Goal: Task Accomplishment & Management: Manage account settings

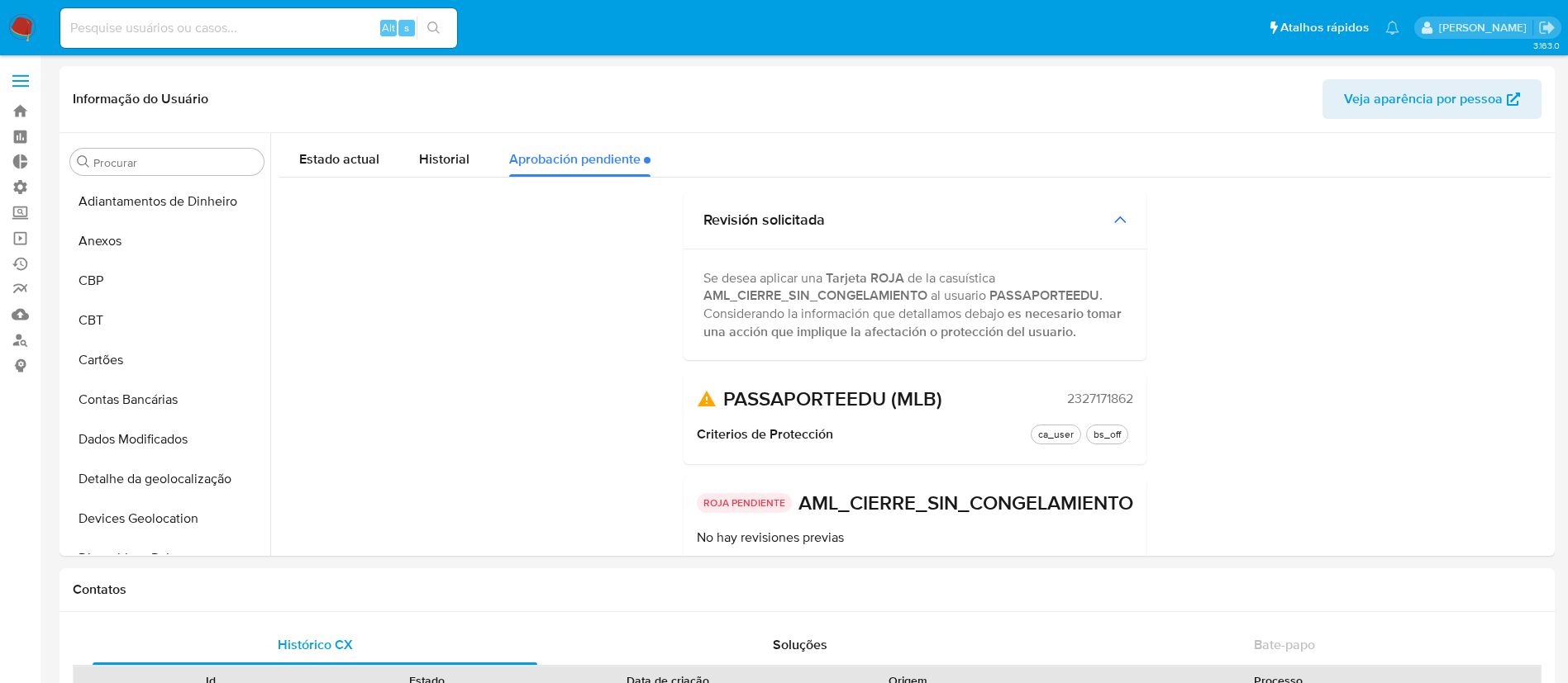
select select "10"
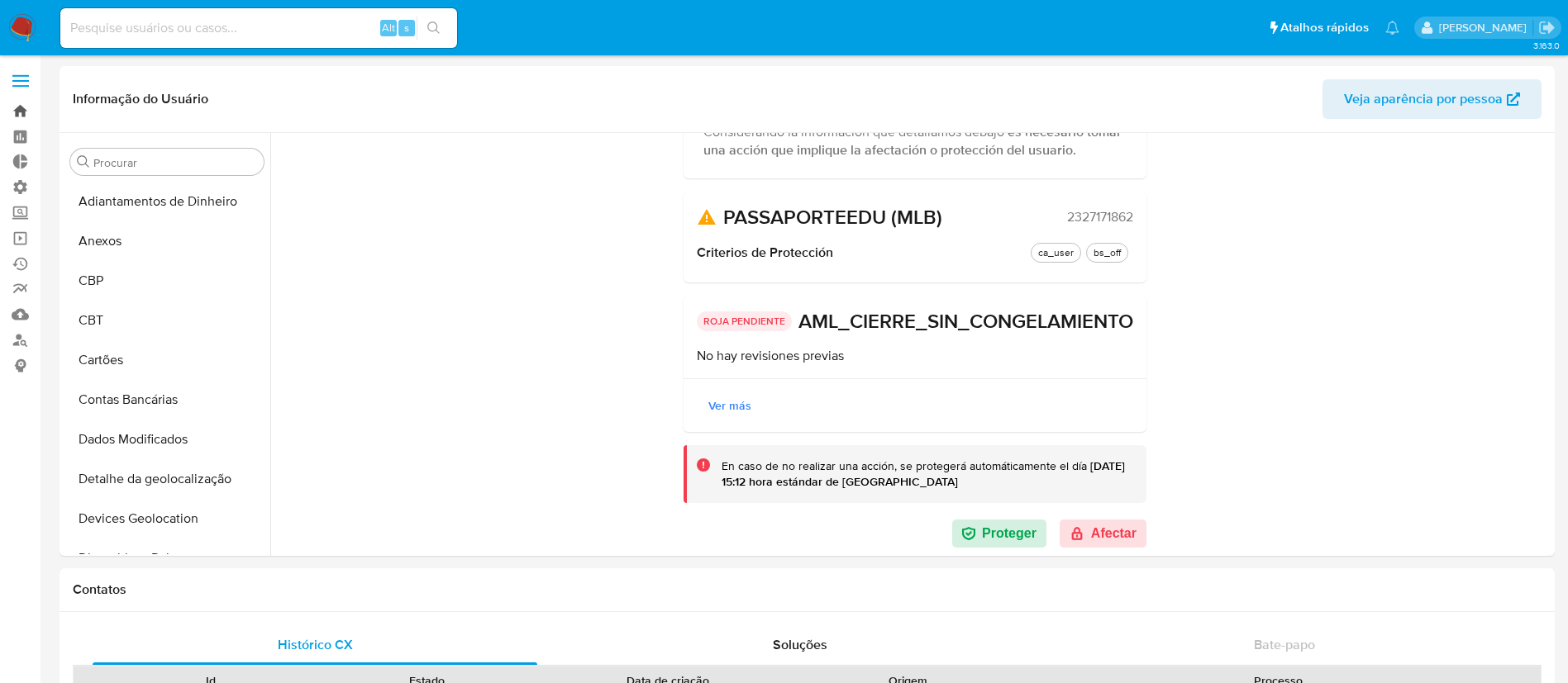
click at [17, 112] on link "Bandeja" at bounding box center [98, 111] width 197 height 26
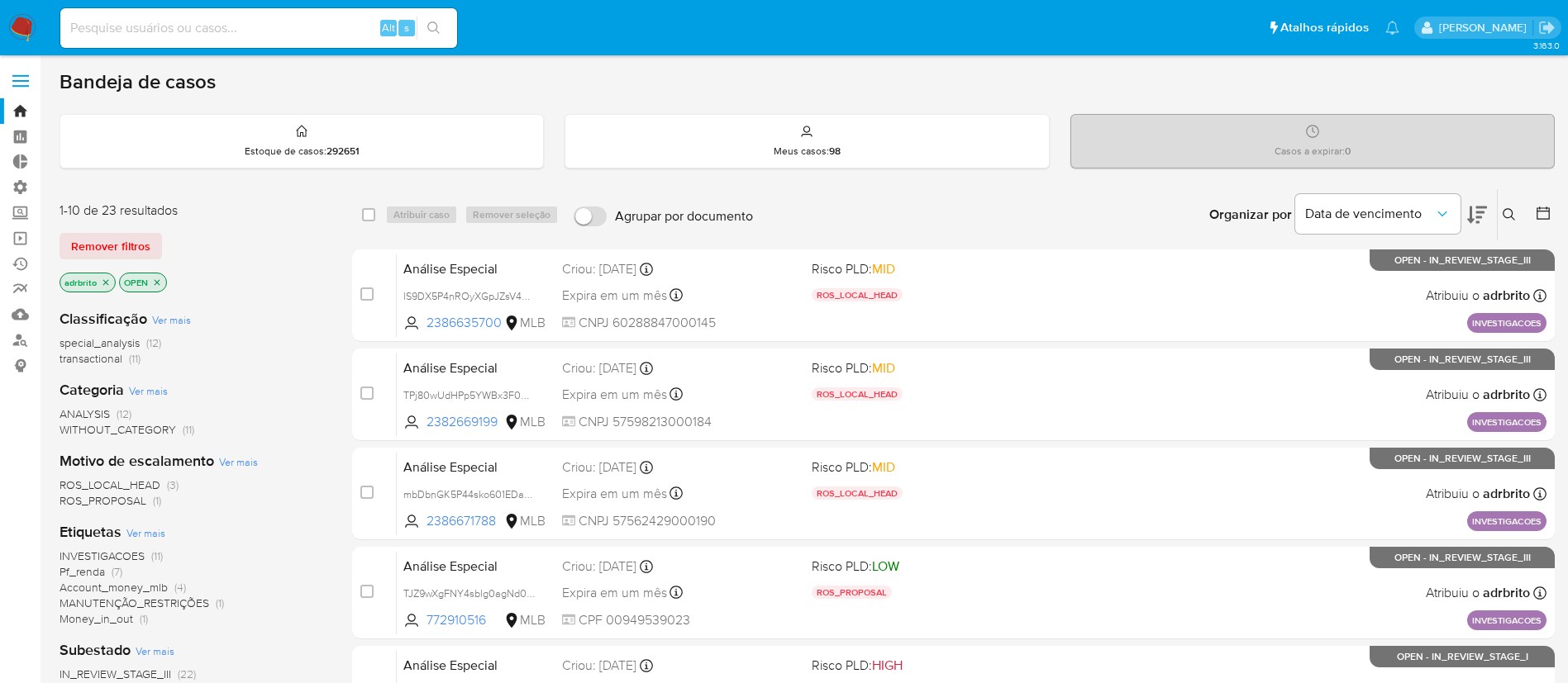
click at [105, 283] on icon "close-filter" at bounding box center [106, 282] width 6 height 6
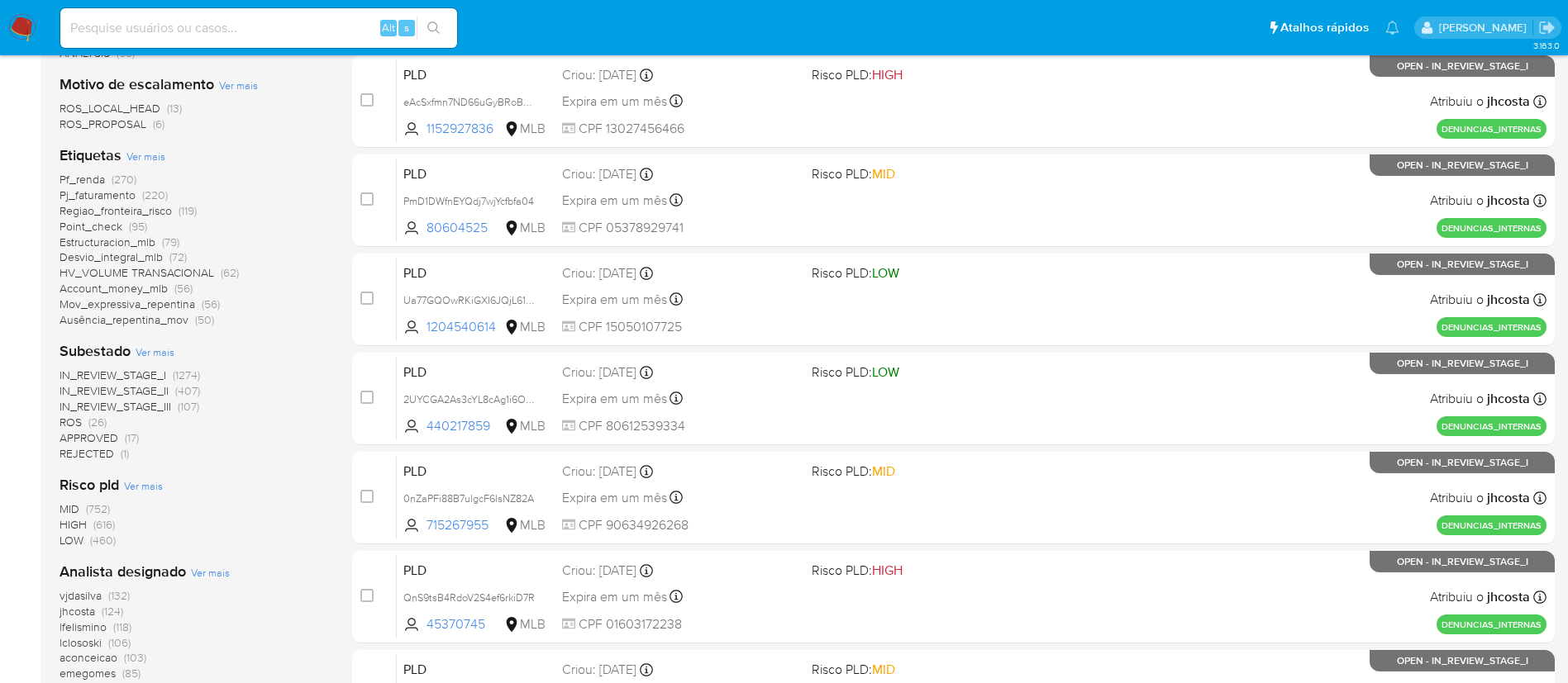
scroll to position [395, 0]
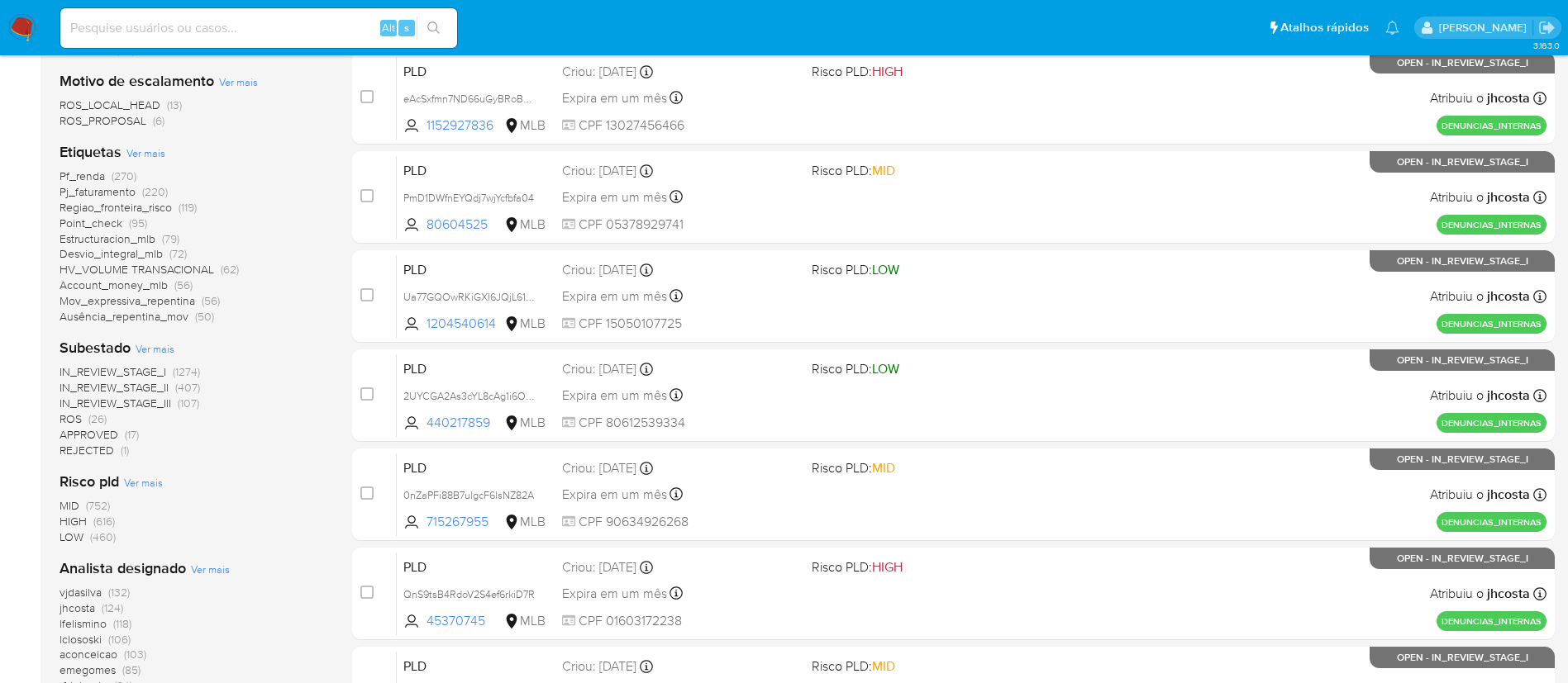
click at [74, 421] on span "ROS" at bounding box center [71, 419] width 23 height 16
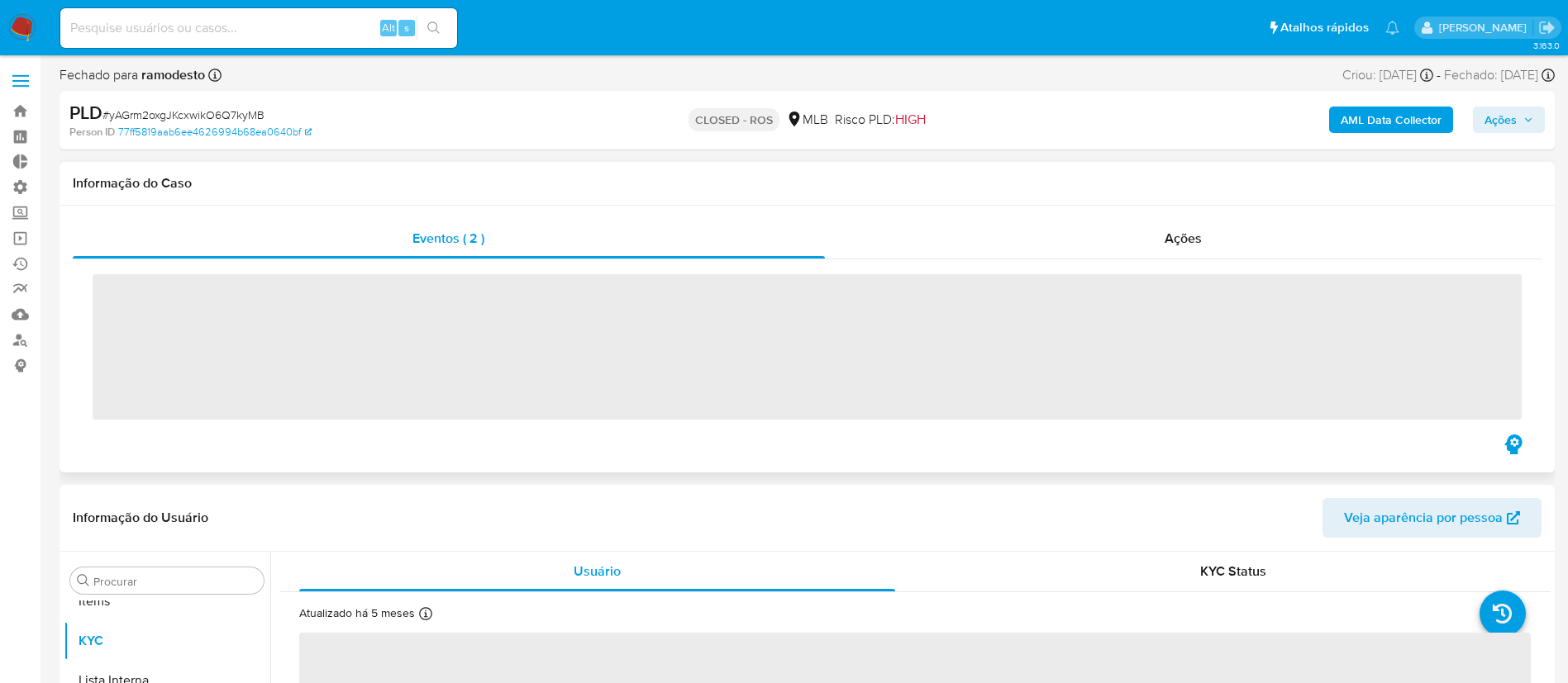
scroll to position [896, 0]
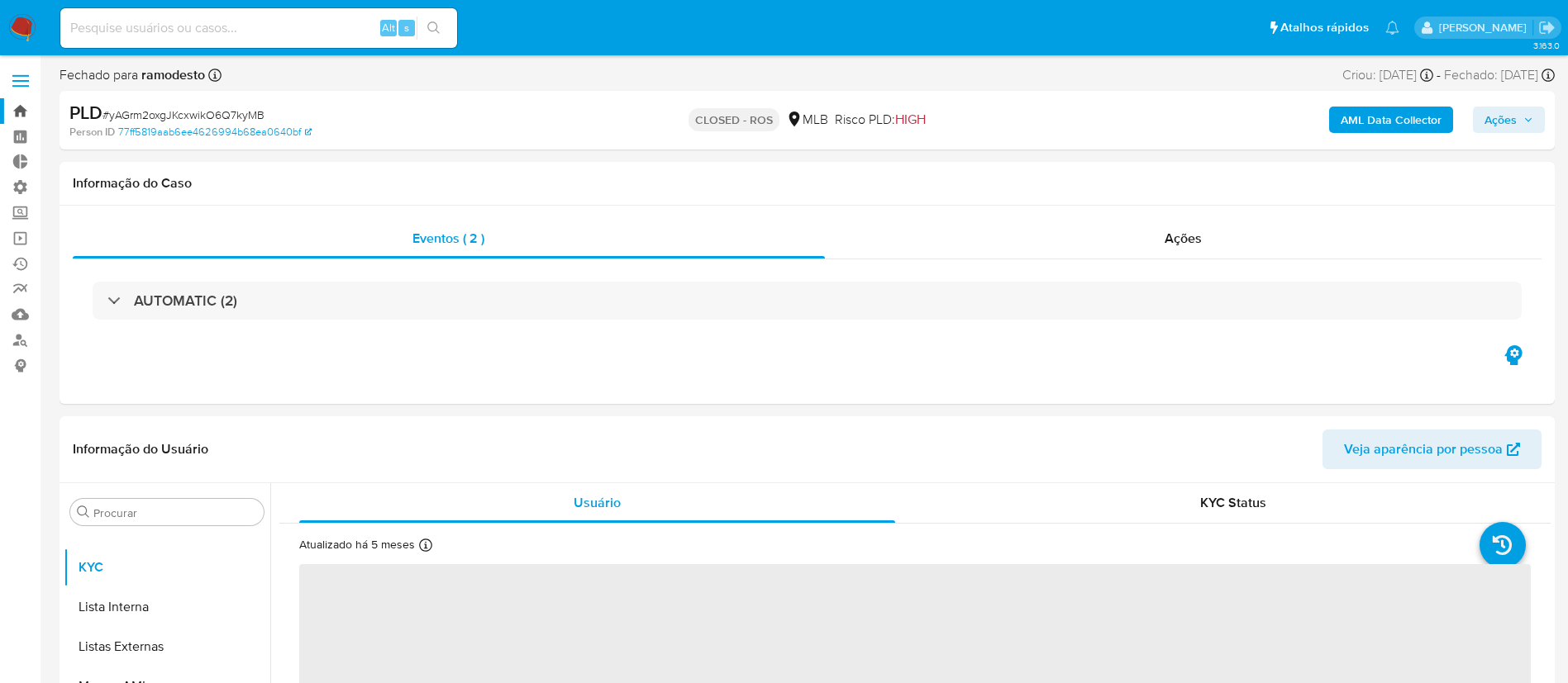
select select "10"
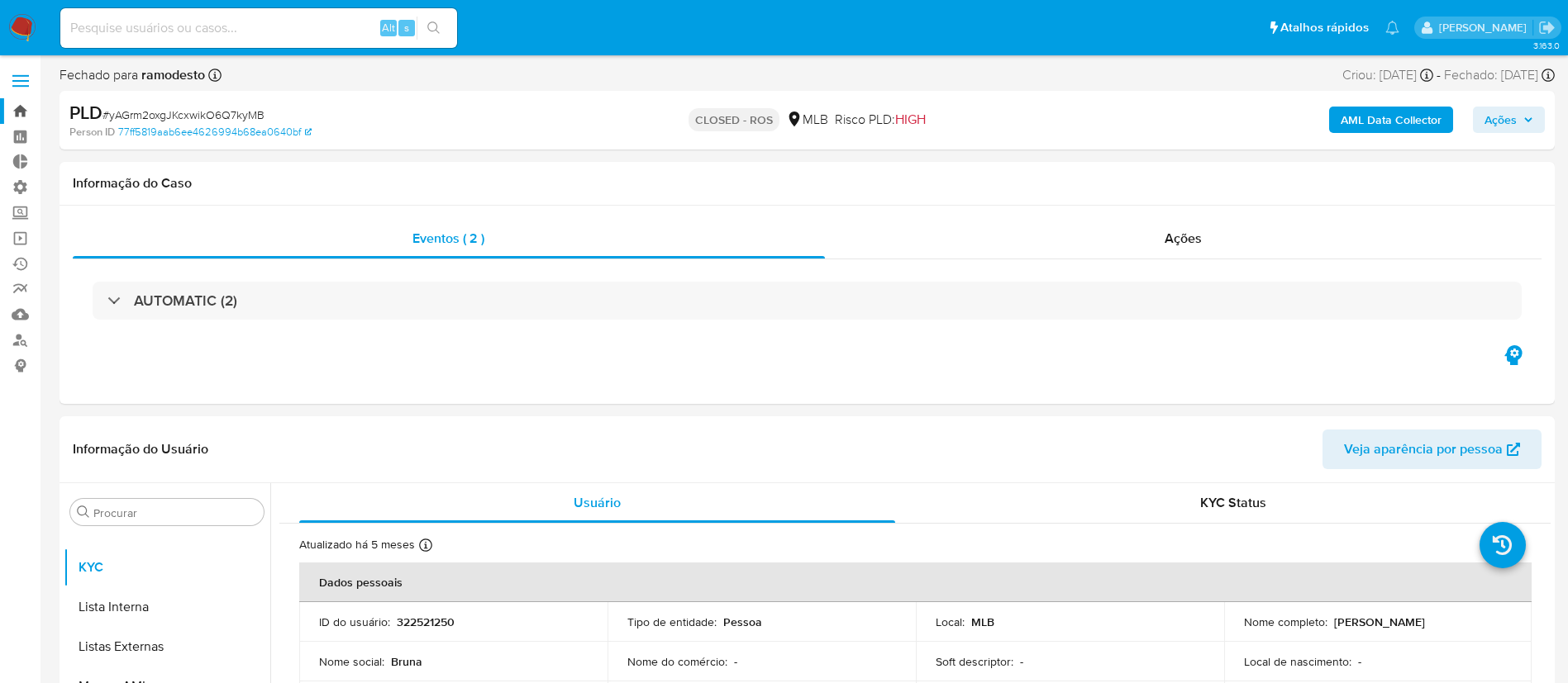
click at [21, 103] on link "Bandeja" at bounding box center [98, 111] width 197 height 26
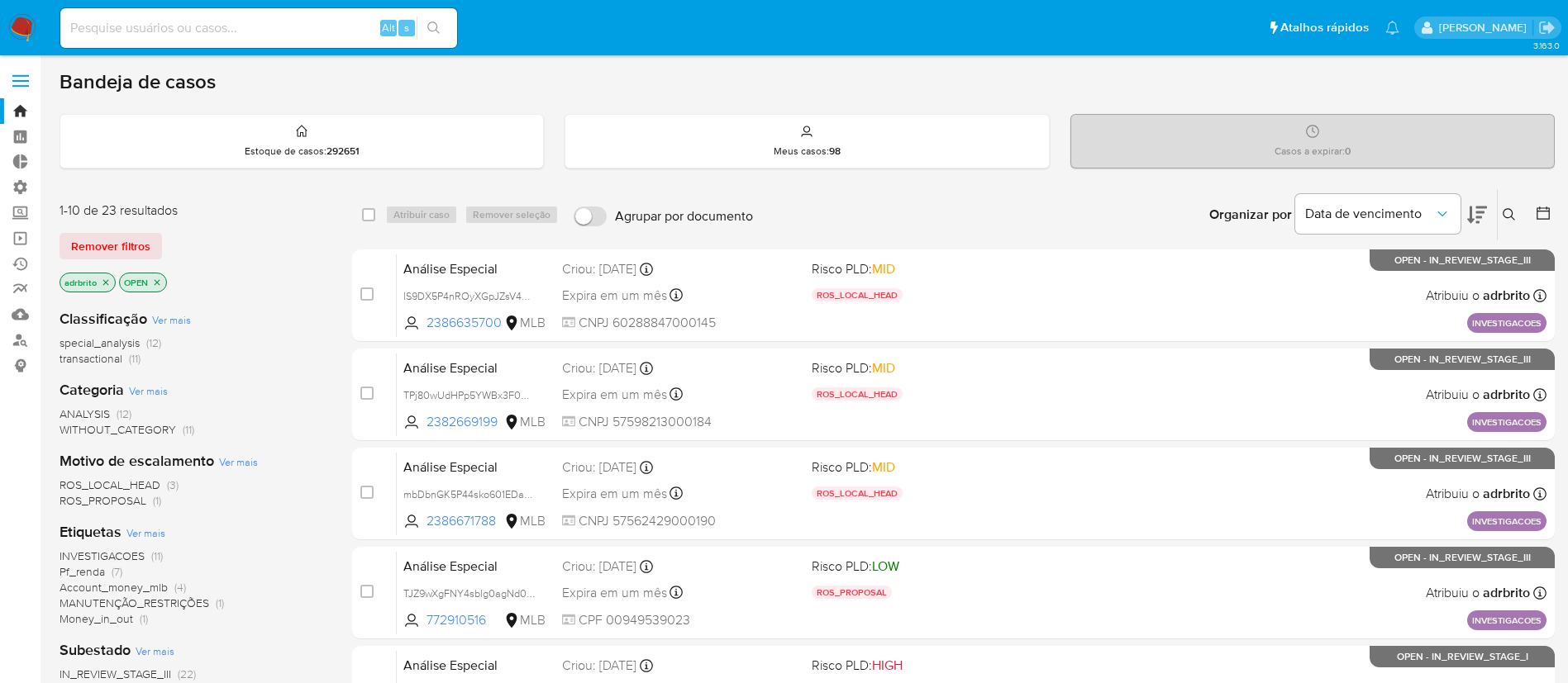
click at [106, 282] on icon "close-filter" at bounding box center [106, 282] width 6 height 6
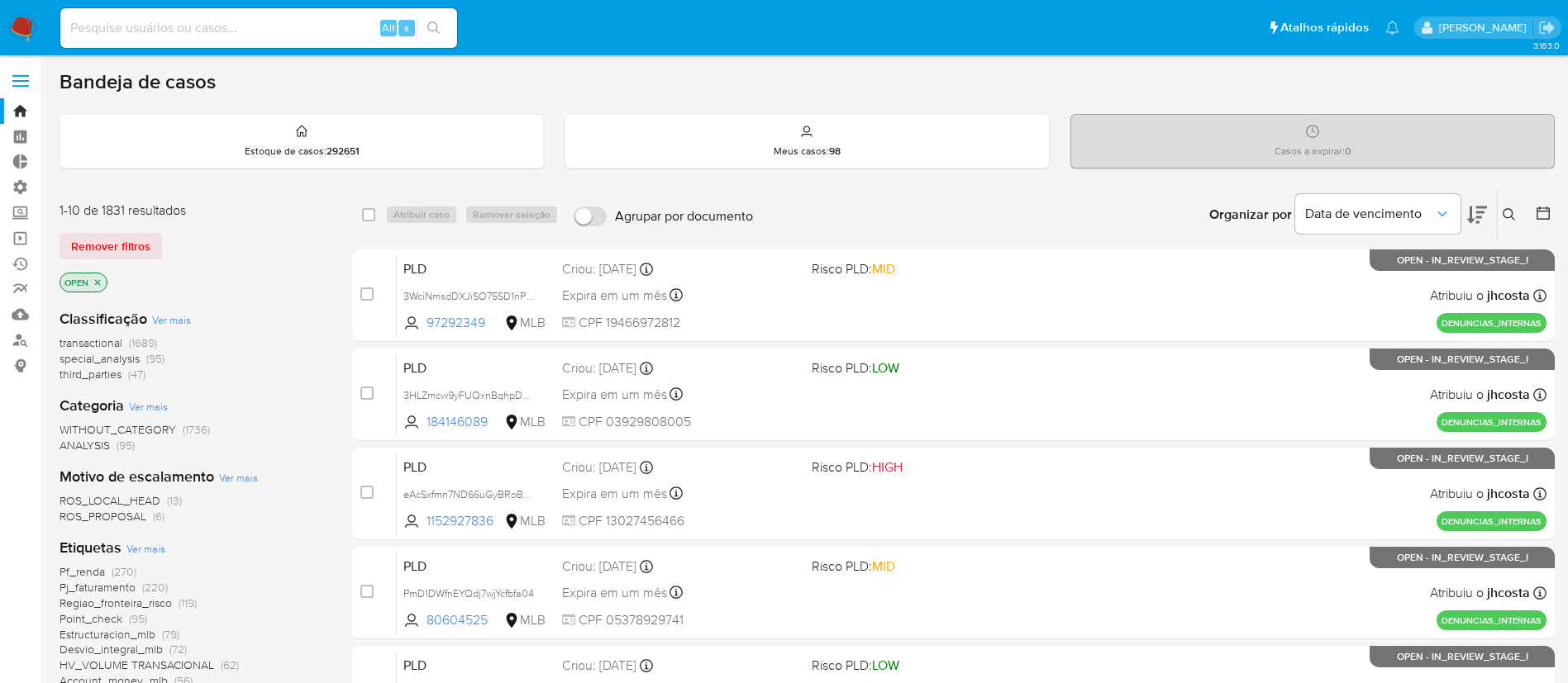
click at [77, 511] on span "ROS_PROPOSAL" at bounding box center [103, 516] width 87 height 16
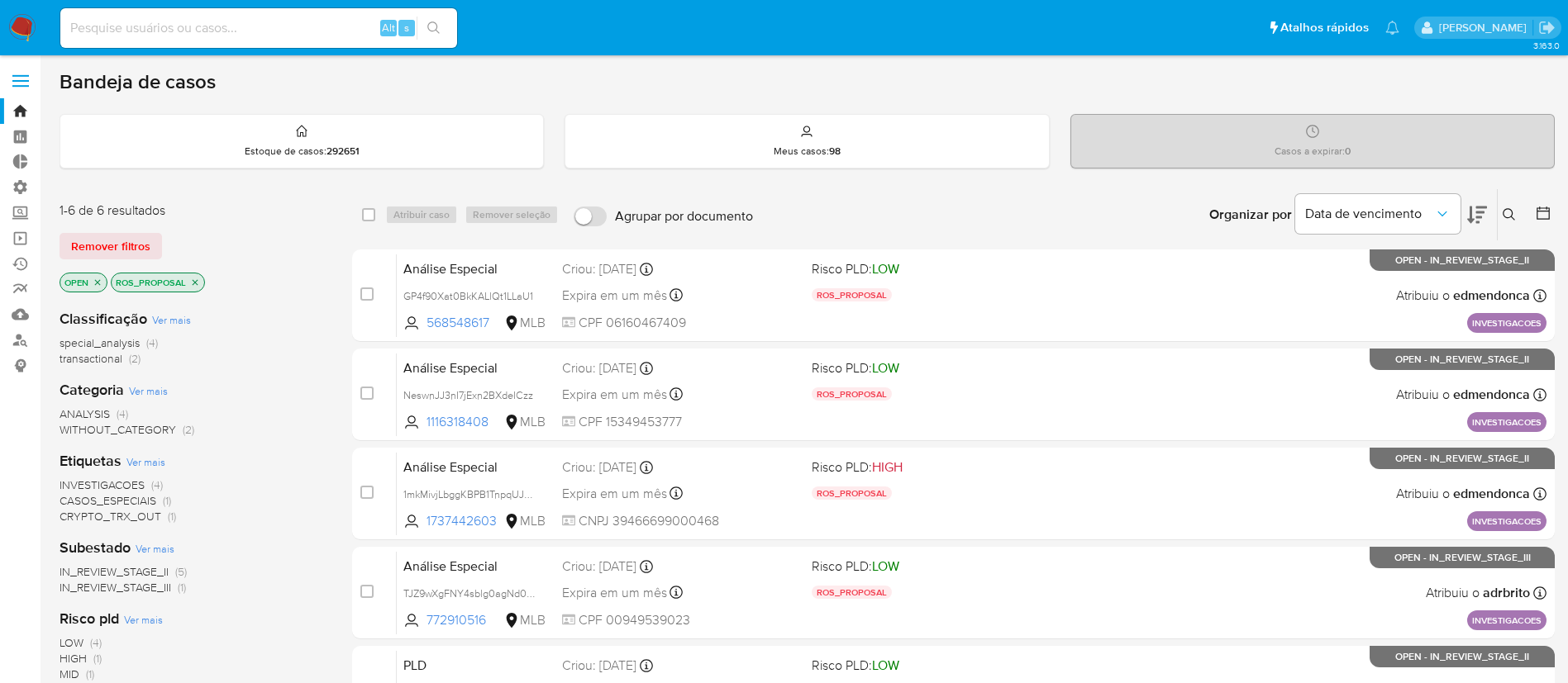
click at [193, 272] on div "ROS_PROPOSAL" at bounding box center [158, 282] width 95 height 20
click at [196, 280] on icon "close-filter" at bounding box center [194, 282] width 10 height 10
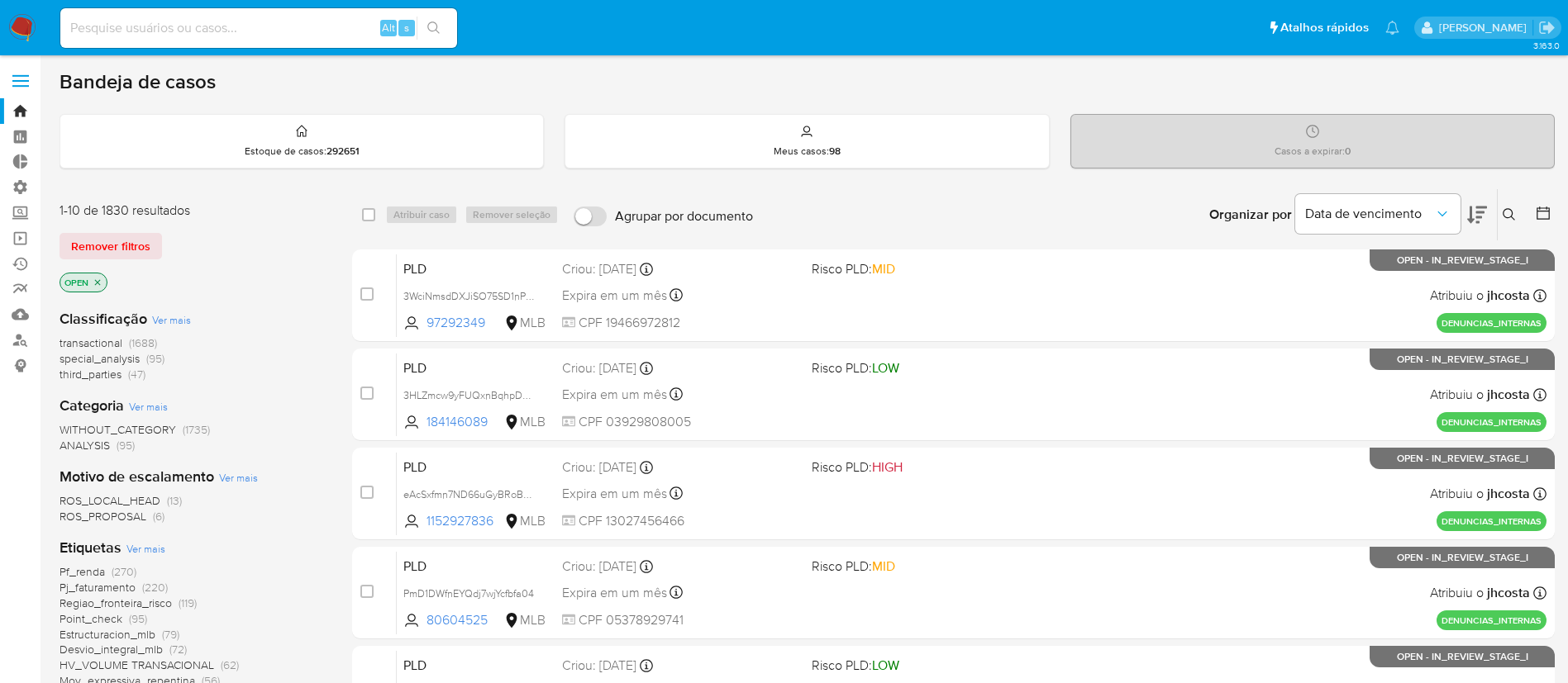
scroll to position [680, 0]
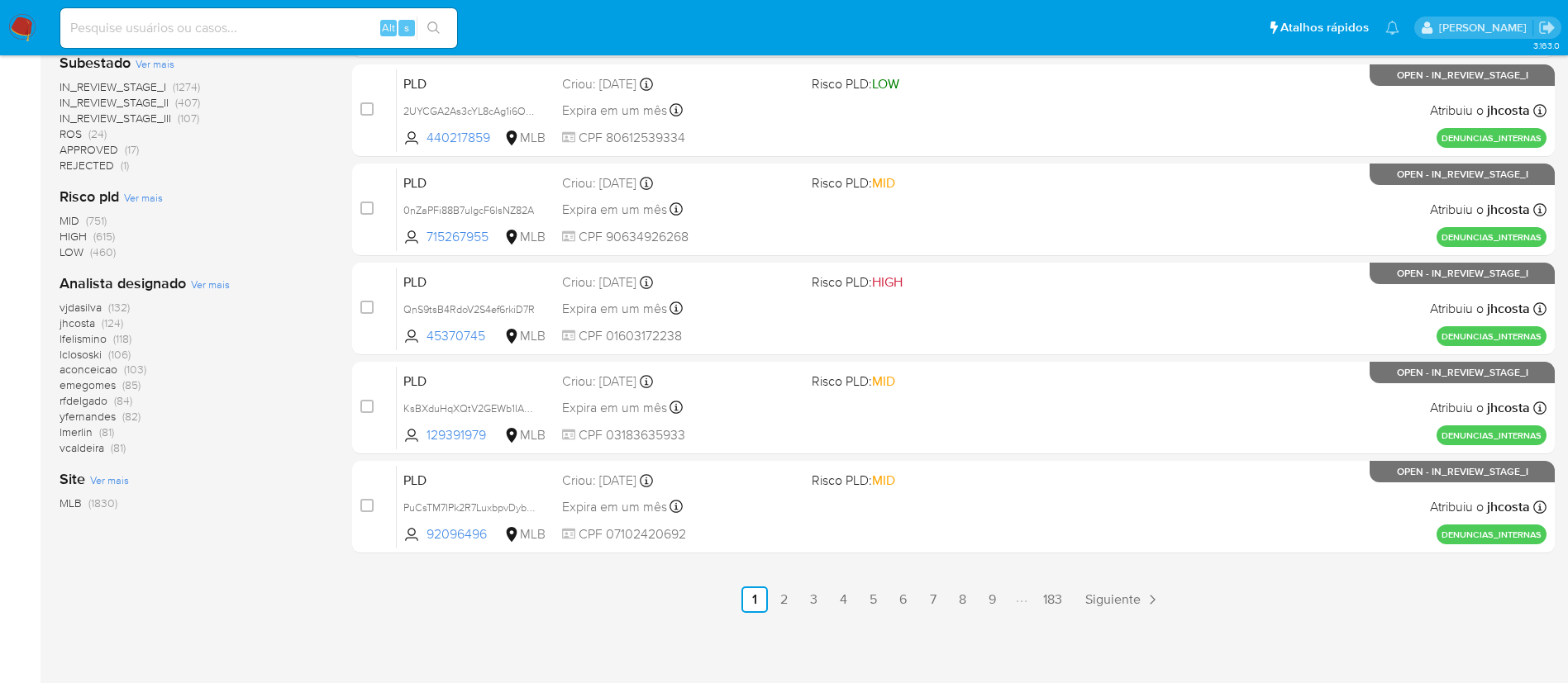
click at [77, 133] on span "ROS" at bounding box center [71, 133] width 23 height 16
